Goal: Transaction & Acquisition: Purchase product/service

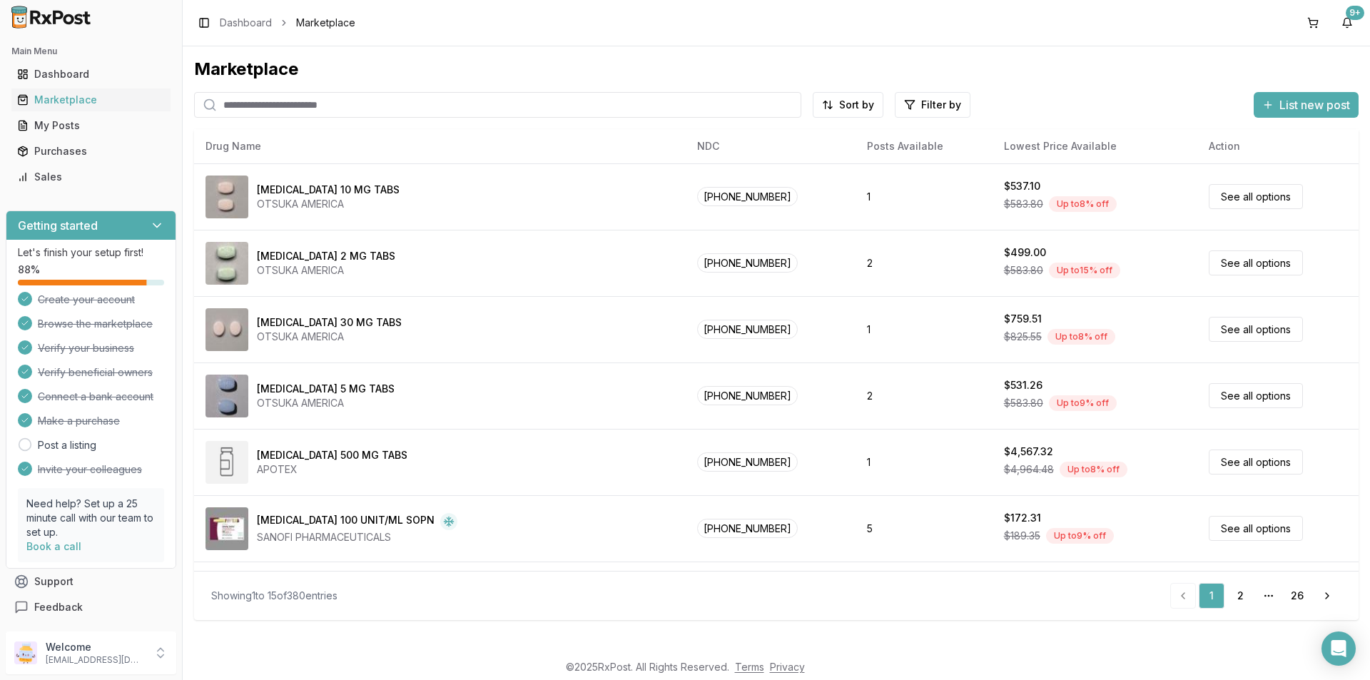
click at [249, 105] on input "search" at bounding box center [497, 105] width 607 height 26
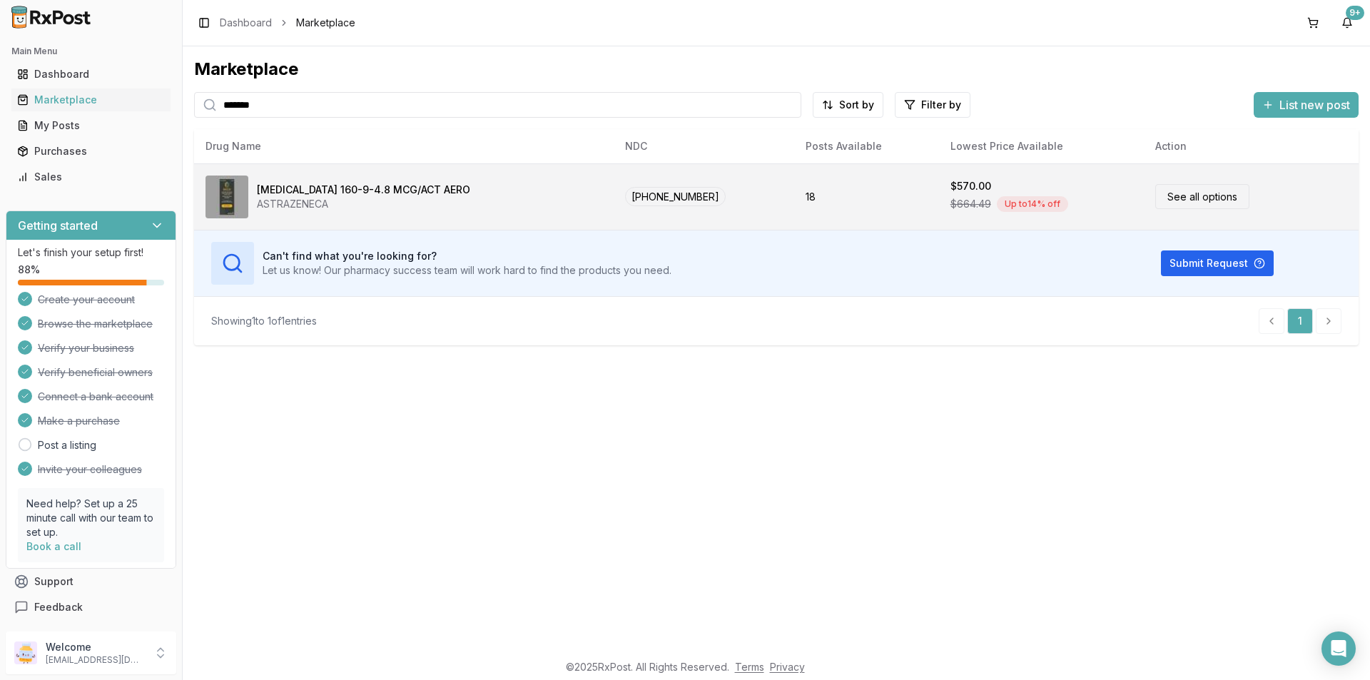
type input "*******"
click at [1228, 194] on link "See all options" at bounding box center [1202, 196] width 94 height 25
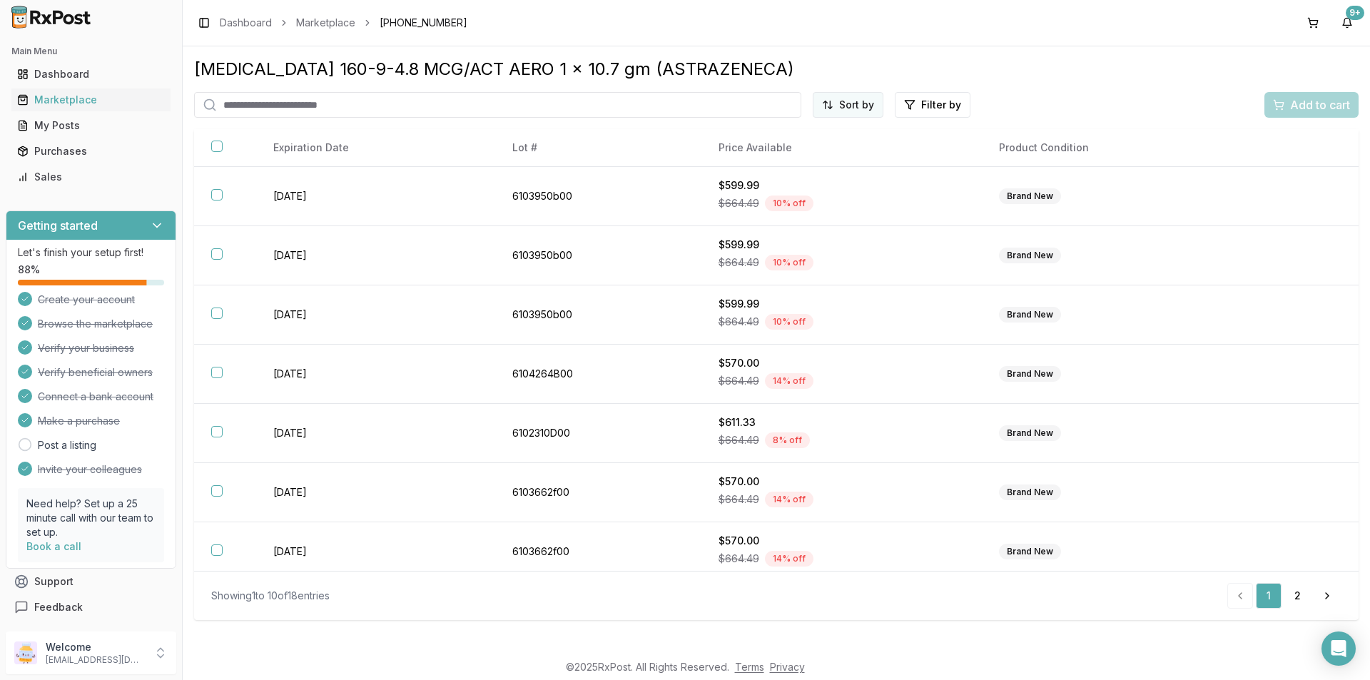
click at [854, 102] on html "Main Menu Dashboard Marketplace My Posts Purchases Sales Getting started Let's …" at bounding box center [685, 340] width 1370 height 680
drag, startPoint x: 797, startPoint y: 149, endPoint x: 797, endPoint y: 161, distance: 11.4
click at [797, 150] on div "Price (Low to High)" at bounding box center [813, 158] width 136 height 23
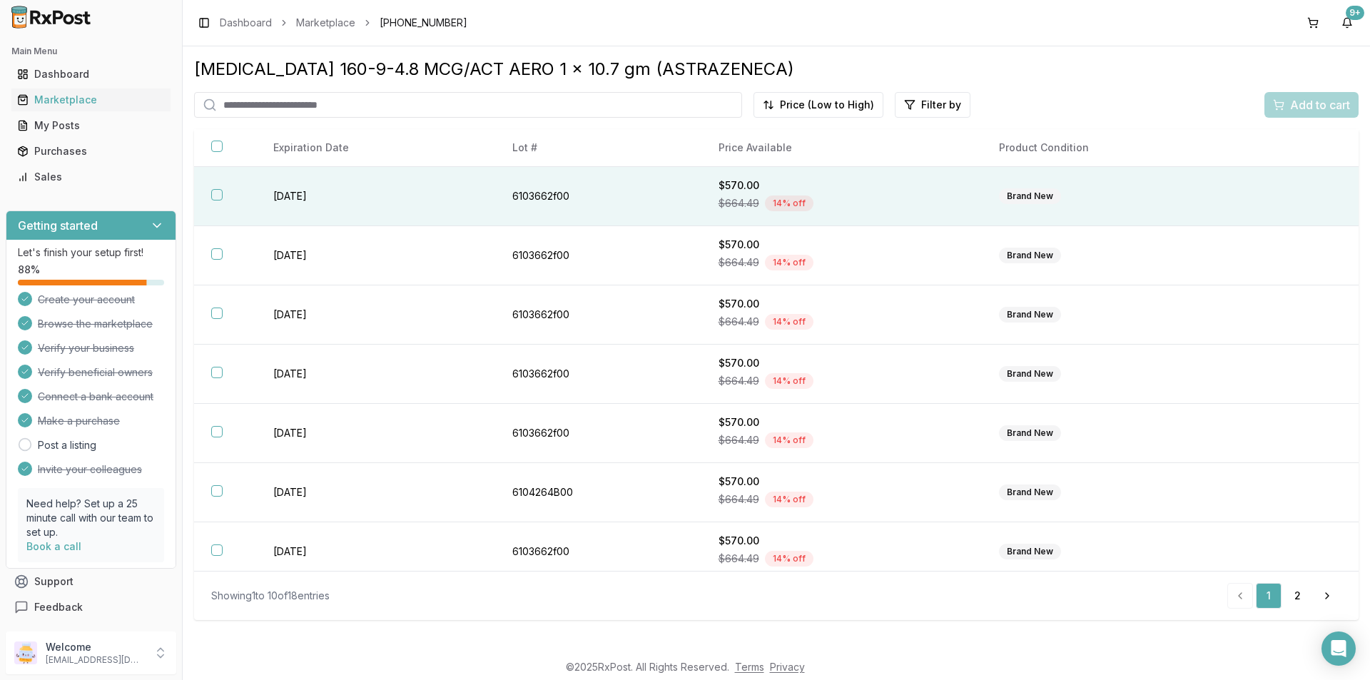
click at [220, 194] on button "button" at bounding box center [216, 194] width 11 height 11
click at [1298, 108] on span "Add to cart" at bounding box center [1320, 104] width 60 height 17
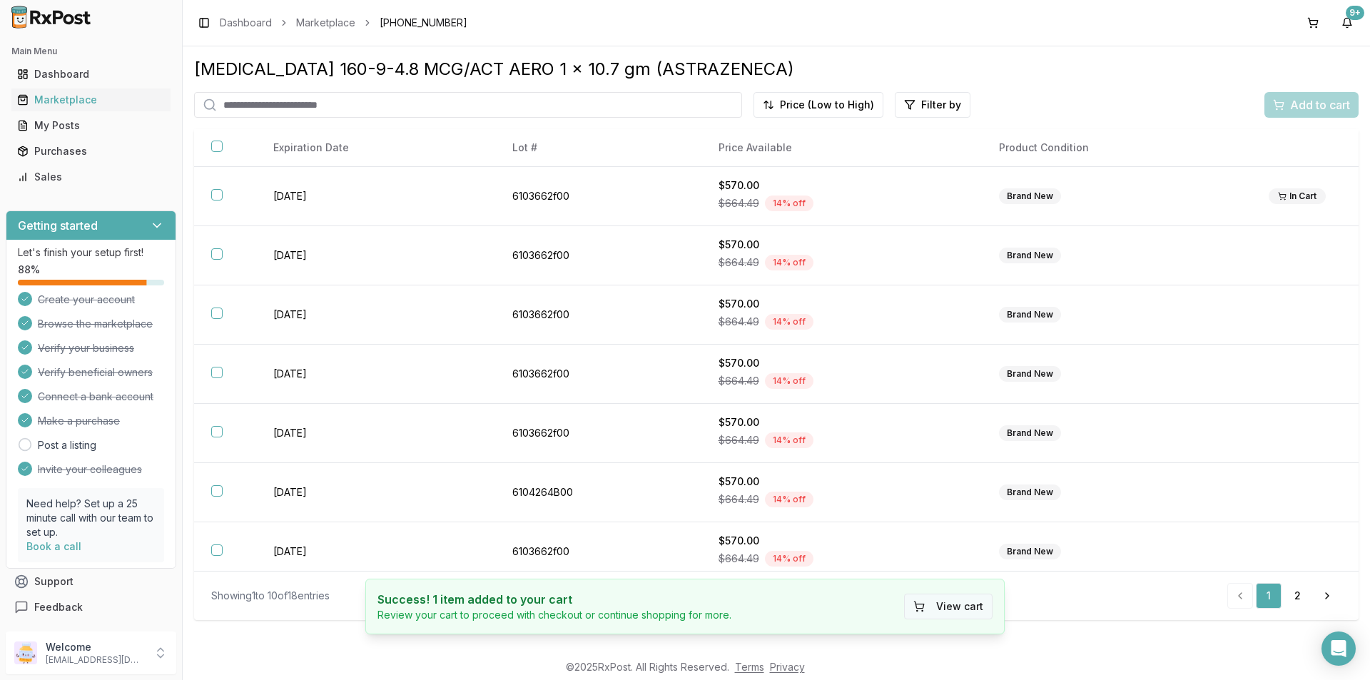
click at [957, 605] on button "View cart" at bounding box center [948, 607] width 88 height 26
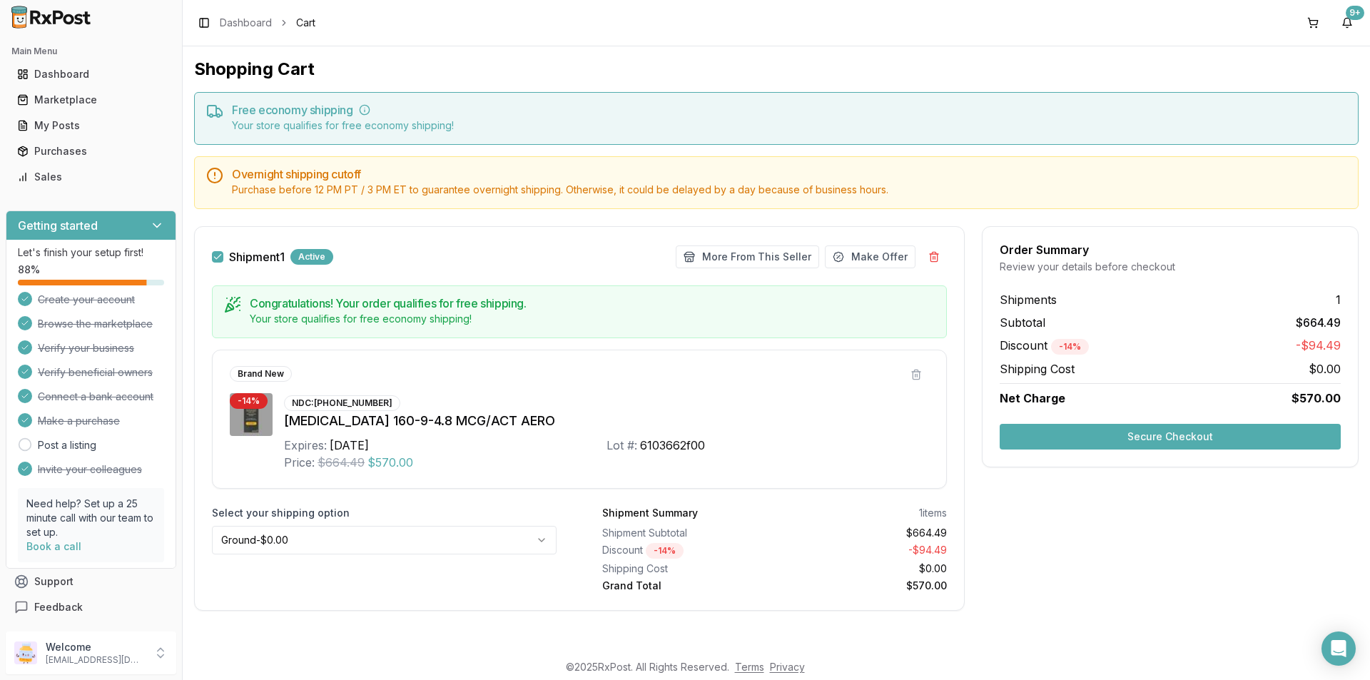
click at [1140, 437] on button "Secure Checkout" at bounding box center [1169, 437] width 341 height 26
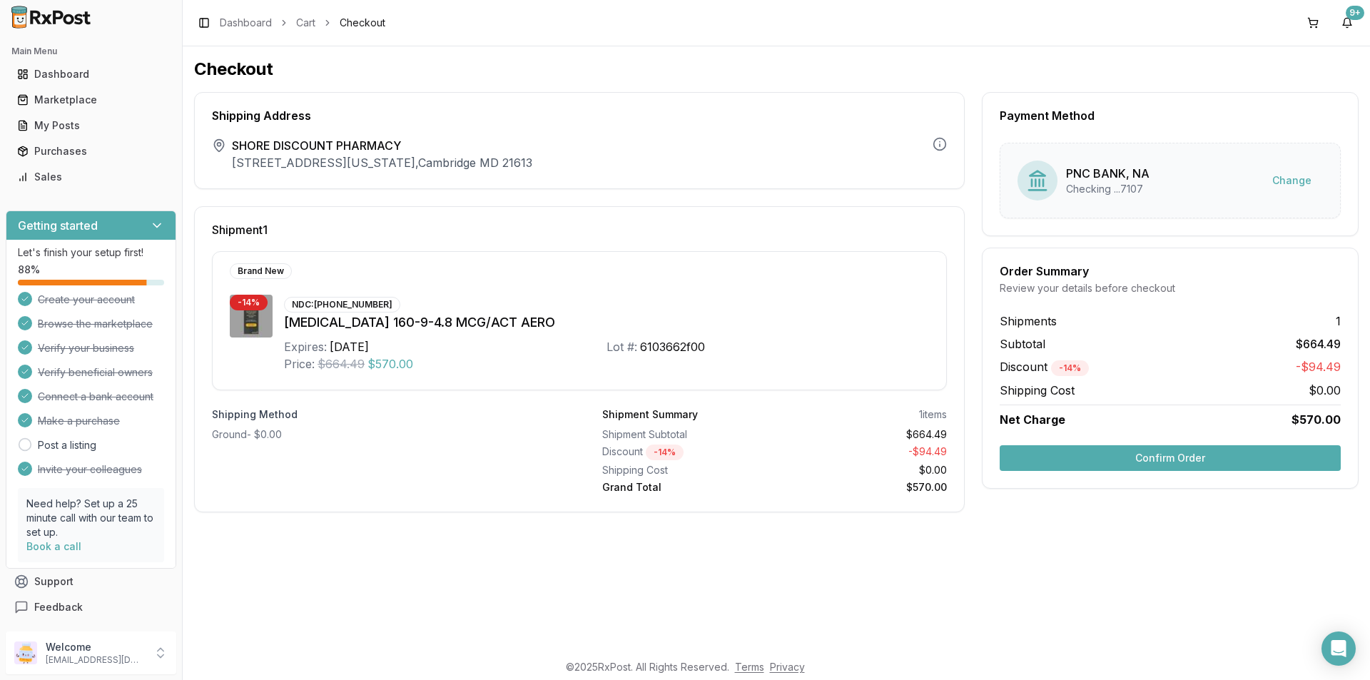
click at [1161, 454] on button "Confirm Order" at bounding box center [1169, 458] width 341 height 26
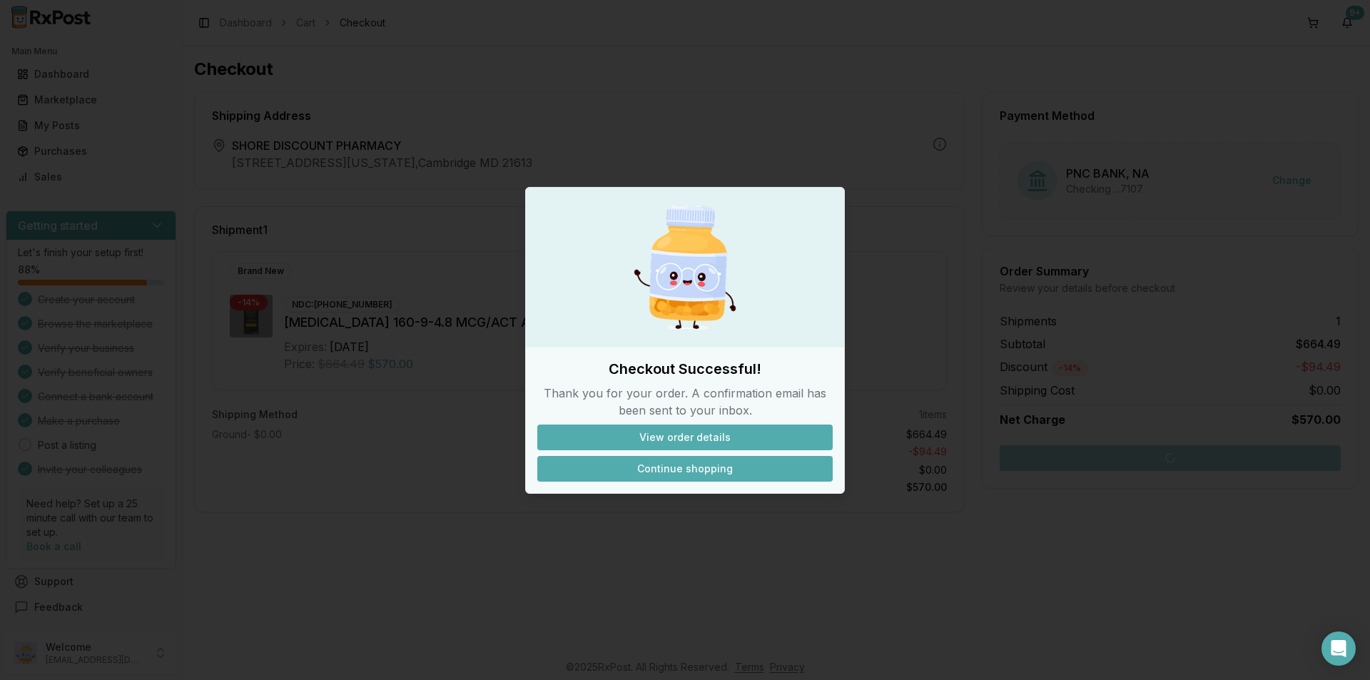
click at [685, 475] on button "Continue shopping" at bounding box center [684, 469] width 295 height 26
